Goal: Transaction & Acquisition: Purchase product/service

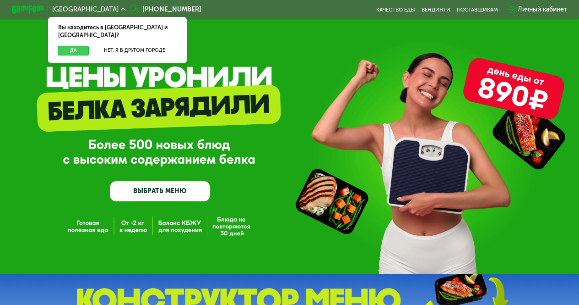
click at [82, 46] on button "Да" at bounding box center [73, 51] width 31 height 10
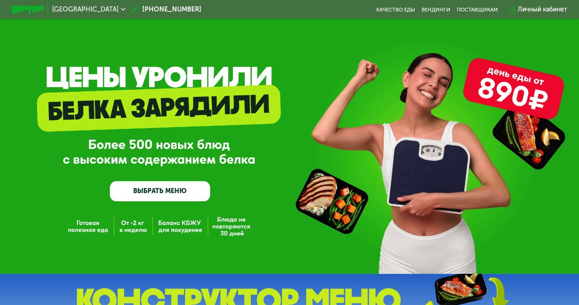
click at [165, 192] on link "ВЫБРАТЬ МЕНЮ" at bounding box center [160, 191] width 100 height 20
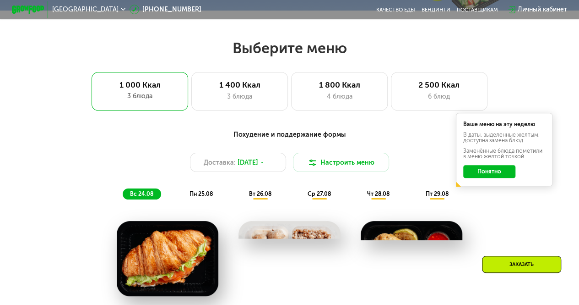
scroll to position [354, 0]
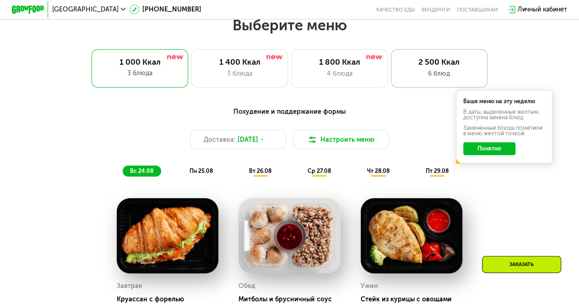
click at [420, 67] on div "2 500 Ккал" at bounding box center [439, 62] width 80 height 10
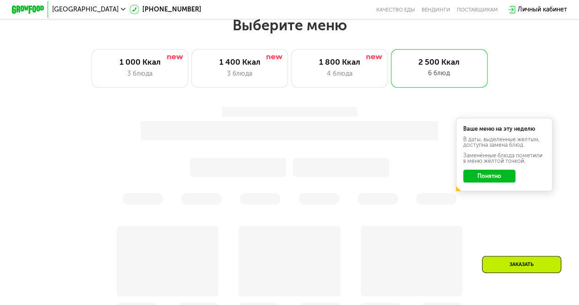
click at [490, 174] on div "Ваше меню на эту неделю В даты, выделенные желтым, доступна замена блюд. Заменё…" at bounding box center [504, 154] width 97 height 73
click at [491, 176] on button "Понятно" at bounding box center [489, 175] width 52 height 13
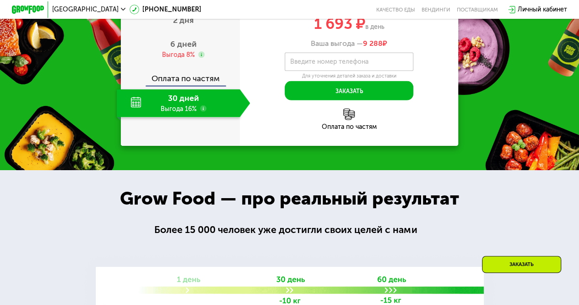
scroll to position [904, 0]
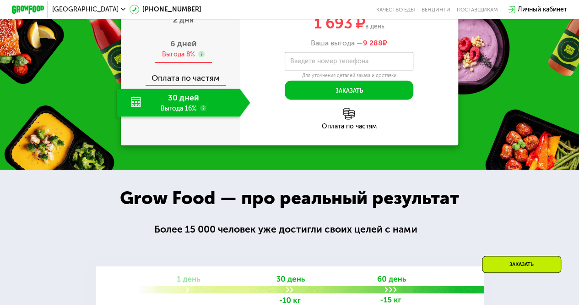
click at [179, 63] on div "6 дней Выгода 8%" at bounding box center [184, 49] width 134 height 28
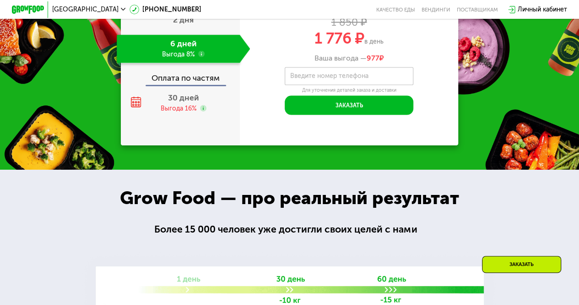
click at [181, 85] on div "Оплата по частям" at bounding box center [180, 75] width 118 height 18
click at [185, 103] on span "30 дней" at bounding box center [183, 98] width 31 height 10
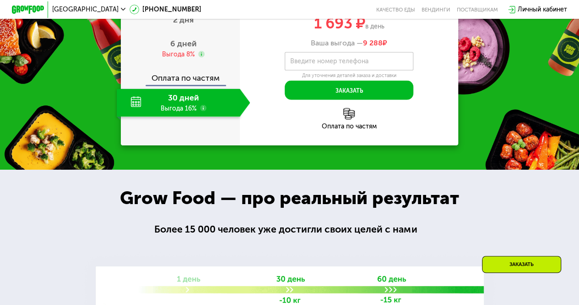
drag, startPoint x: 370, startPoint y: 170, endPoint x: 388, endPoint y: 171, distance: 18.4
click at [388, 31] on div "1 693 ₽ в день" at bounding box center [349, 23] width 219 height 15
click at [444, 100] on div "Хочу подкачаться Power ~2500 ккал 1 850 ₽ 1 693 ₽ в день Ваша выгода — 9 288 ₽ …" at bounding box center [349, 39] width 219 height 120
